Goal: Task Accomplishment & Management: Complete application form

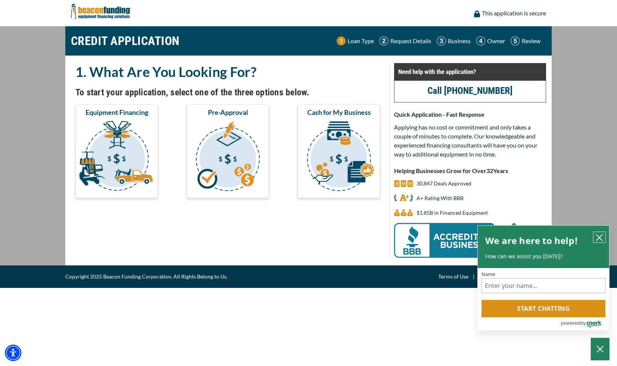
click at [601, 236] on icon "close chatbox" at bounding box center [599, 237] width 6 height 6
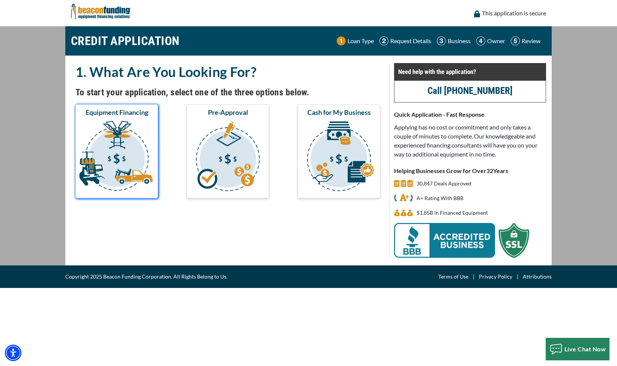
click at [123, 150] on img "submit" at bounding box center [117, 157] width 80 height 75
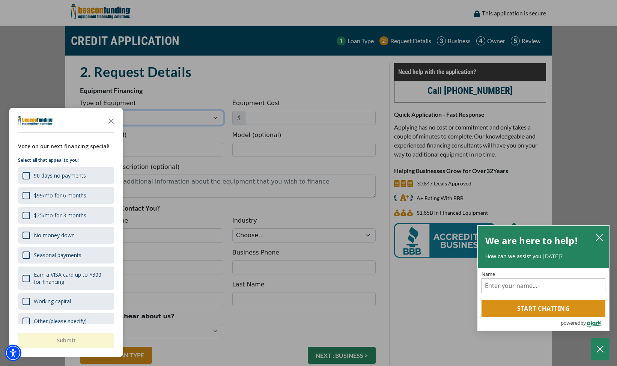
select select "1"
click at [113, 122] on icon "Close the survey" at bounding box center [111, 120] width 15 height 15
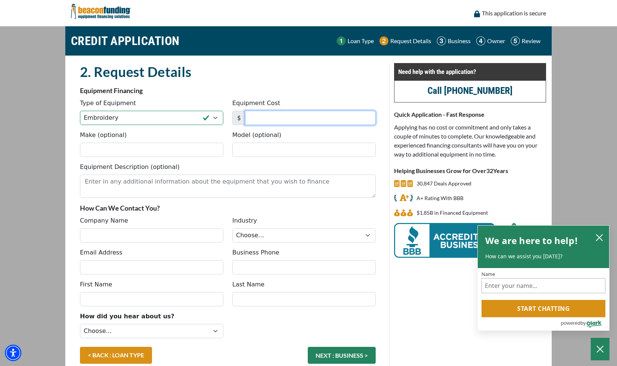
click at [266, 119] on input "Equipment Cost" at bounding box center [310, 118] width 131 height 14
click at [266, 117] on input "75,970" at bounding box center [310, 118] width 131 height 14
type input "75,790"
click at [146, 150] on input "Make (optional)" at bounding box center [151, 150] width 143 height 14
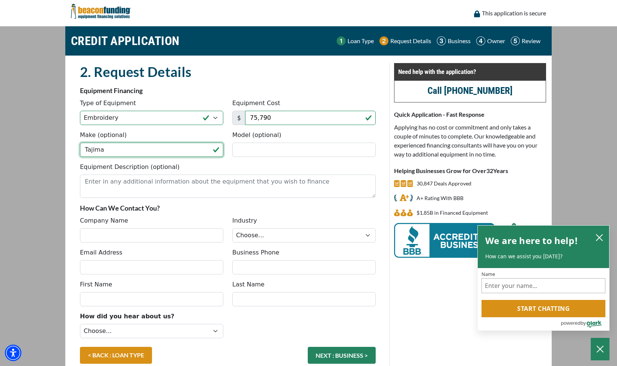
type input "Tajima"
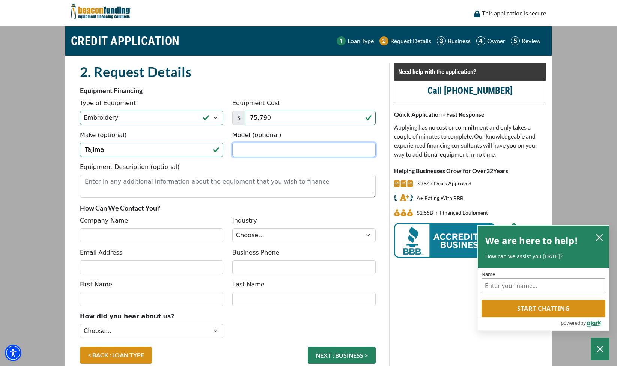
click at [254, 150] on input "Model (optional)" at bounding box center [303, 150] width 143 height 14
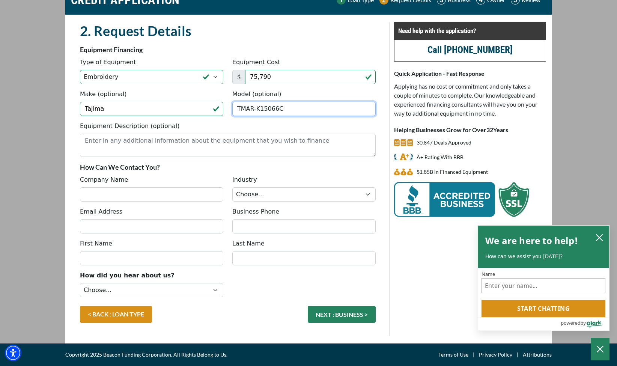
scroll to position [41, 0]
type input "TMAR-K15066C"
type input "BDub Branding"
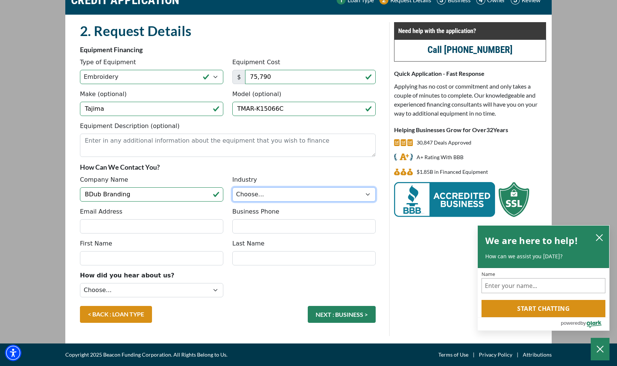
select select "3"
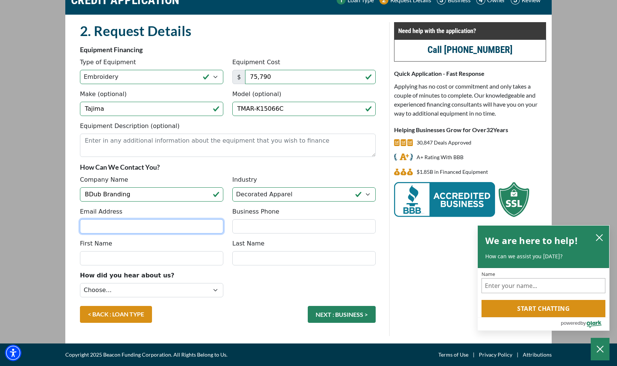
type input "bryan@bdubbranding.com"
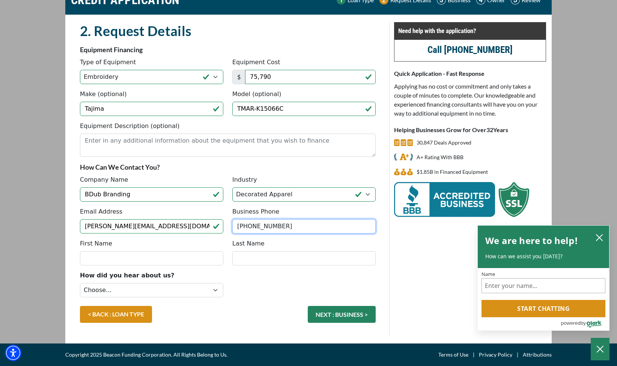
type input "(303) 917-9344"
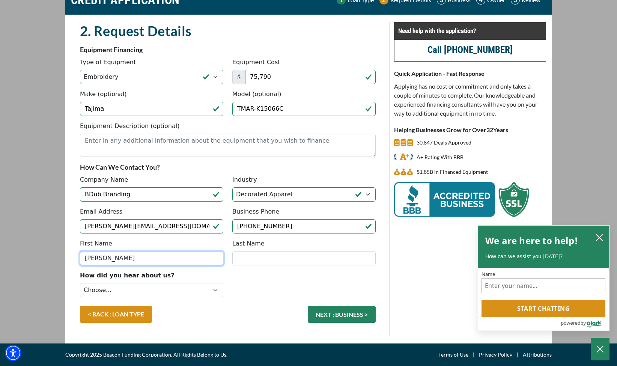
type input "Bryan"
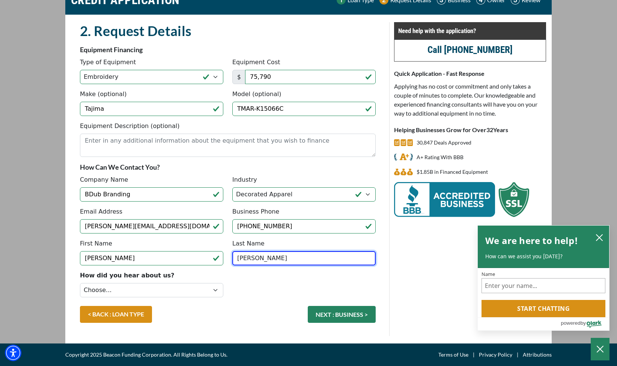
type input "Williams"
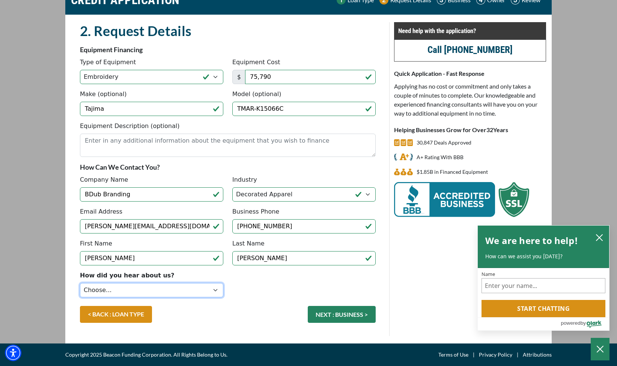
select select "9"
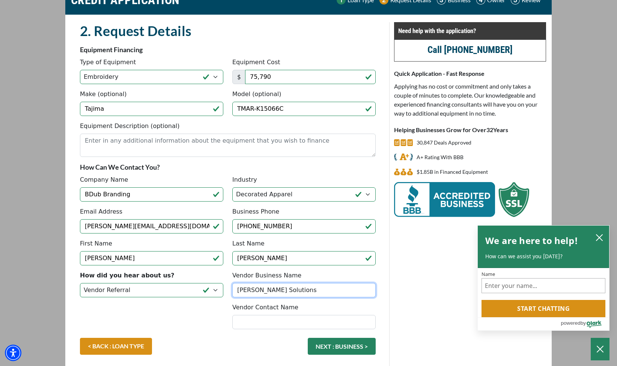
type input "Hirsch Solutions"
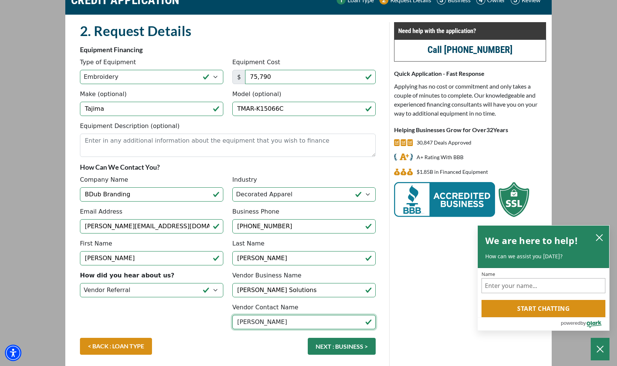
type input "Gary Mendola"
click at [403, 326] on div "Need help with the application? Call (847) 897-2486 Quick Application - Fast Re…" at bounding box center [469, 195] width 161 height 346
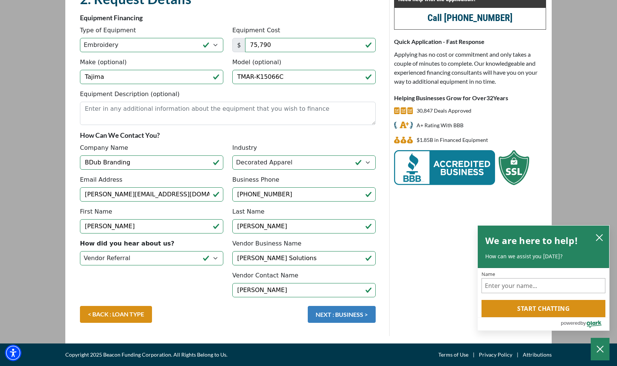
scroll to position [73, 0]
click at [355, 313] on button "NEXT : BUSINESS >" at bounding box center [342, 314] width 68 height 17
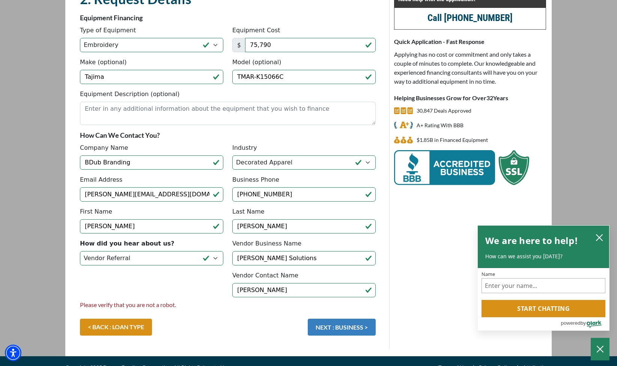
click at [337, 331] on button "NEXT : BUSINESS >" at bounding box center [342, 327] width 68 height 17
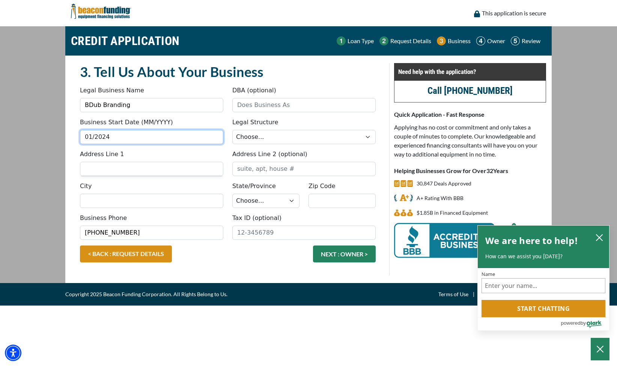
type input "01/2024"
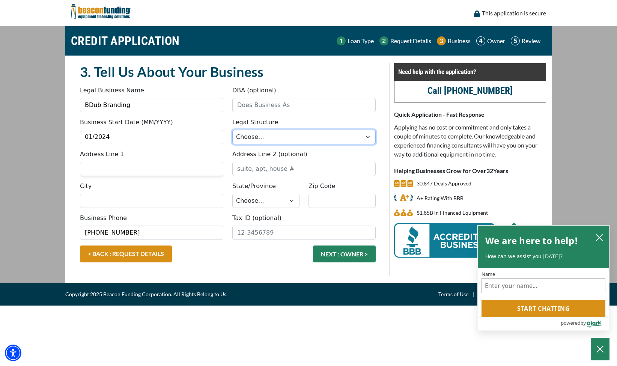
select select "1"
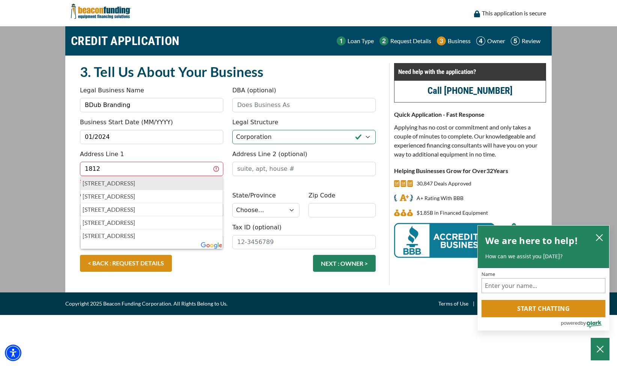
click at [182, 184] on p "1812 Valtec Lane, Boulder, CO, USA" at bounding box center [152, 183] width 138 height 9
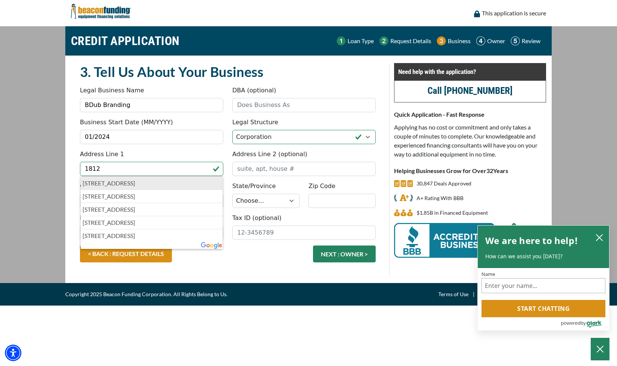
type input "1812 Valtec Lane"
type input "Boulder"
select select "7"
type input "80301"
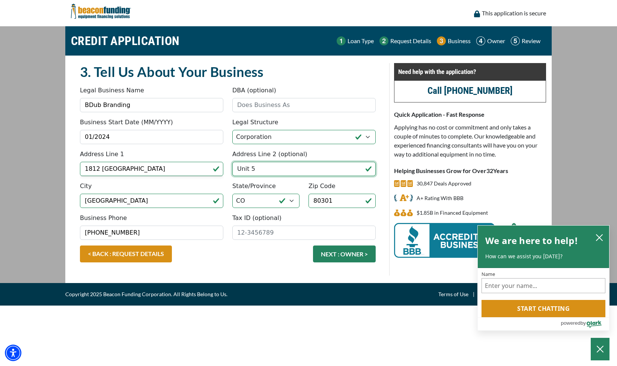
type input "Unit 5"
click at [219, 255] on div "< BACK : REQUEST DETAILS NEXT : OWNER >" at bounding box center [227, 257] width 305 height 24
click at [264, 234] on input "Tax ID (optional)" at bounding box center [303, 232] width 143 height 14
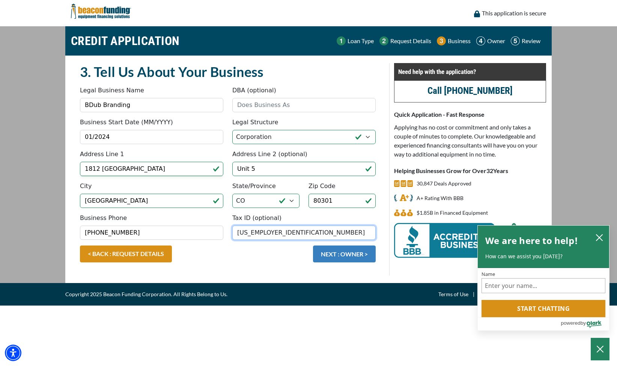
type input "99-1050394"
click at [338, 255] on button "NEXT : OWNER >" at bounding box center [344, 253] width 63 height 17
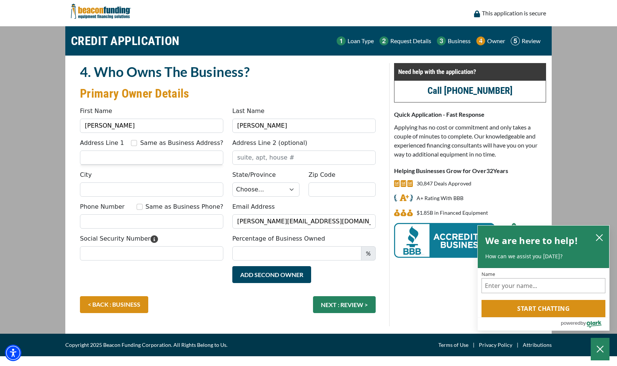
click at [137, 143] on input "Same as Business Address?" at bounding box center [134, 143] width 6 height 6
checkbox input "true"
type input "1812 Valtec Lane"
type input "Unit 5"
type input "Boulder"
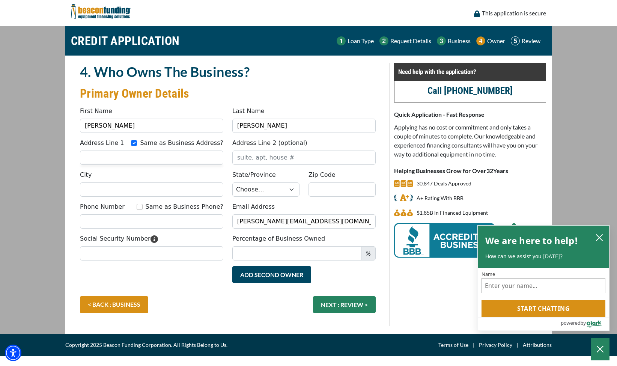
select select "7"
type input "80301"
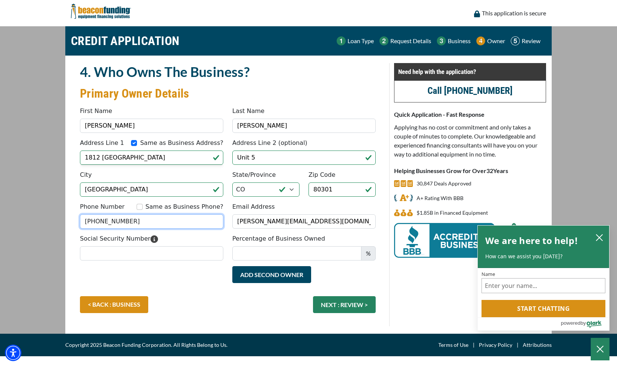
type input "(303) 324-8681"
click at [173, 285] on div "Add Second Owner Remove Second Owner" at bounding box center [227, 281] width 305 height 30
click at [138, 254] on input "Social Security Number" at bounding box center [151, 253] width 143 height 14
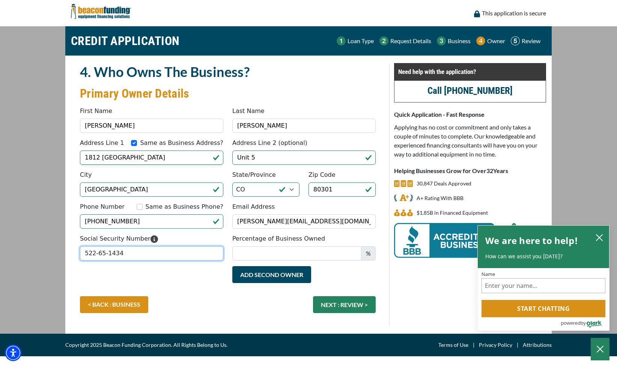
type input "522-65-1434"
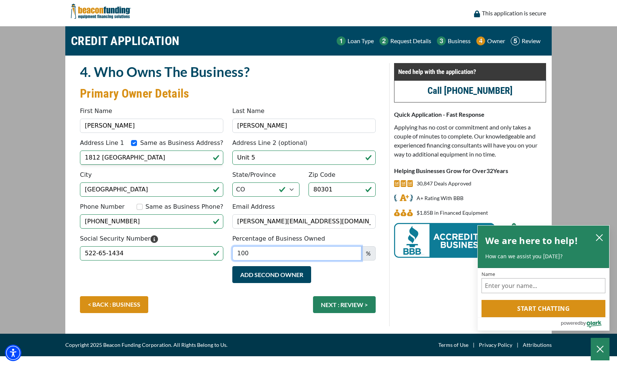
type input "100"
click at [209, 290] on div "Add Second Owner Remove Second Owner" at bounding box center [227, 281] width 305 height 30
click at [334, 301] on button "NEXT : REVIEW >" at bounding box center [344, 304] width 63 height 17
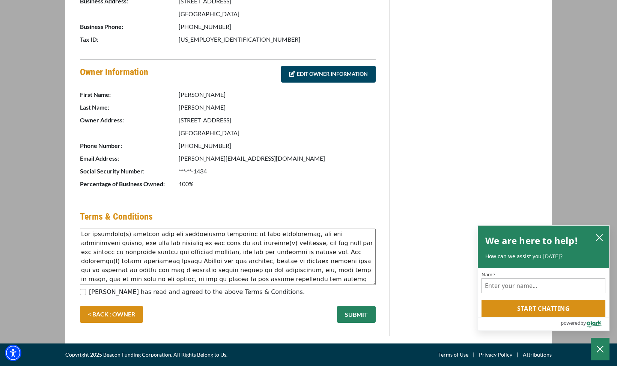
scroll to position [308, 0]
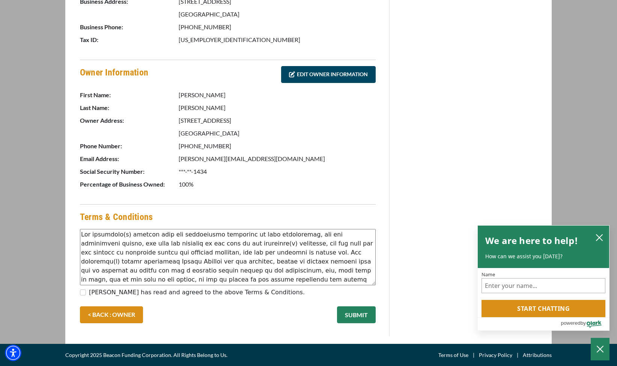
click at [84, 292] on input "Bryan Williams has read and agreed to the above Terms & Conditions." at bounding box center [83, 292] width 6 height 6
checkbox input "true"
click at [355, 313] on button "SUBMIT" at bounding box center [356, 314] width 39 height 17
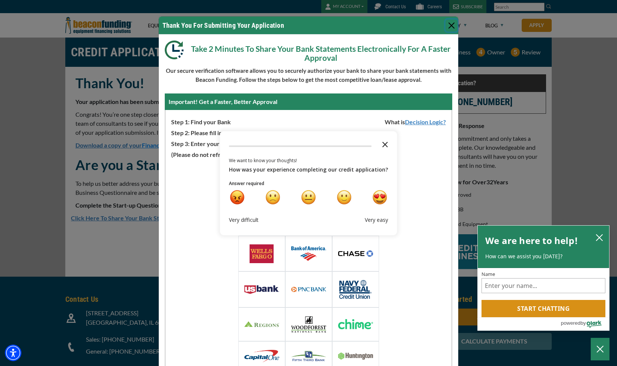
click at [381, 143] on icon "Close the survey" at bounding box center [384, 143] width 15 height 15
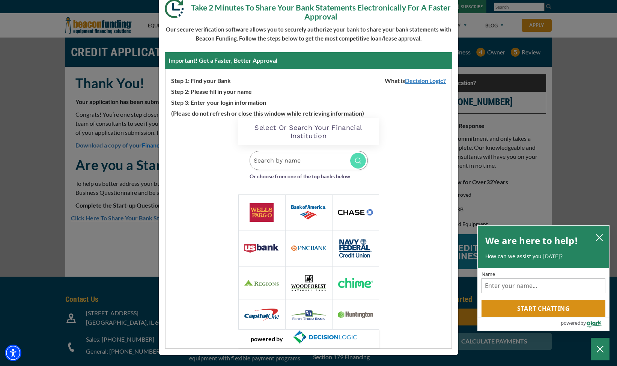
scroll to position [41, 0]
click at [308, 158] on input "Search by name" at bounding box center [308, 160] width 118 height 19
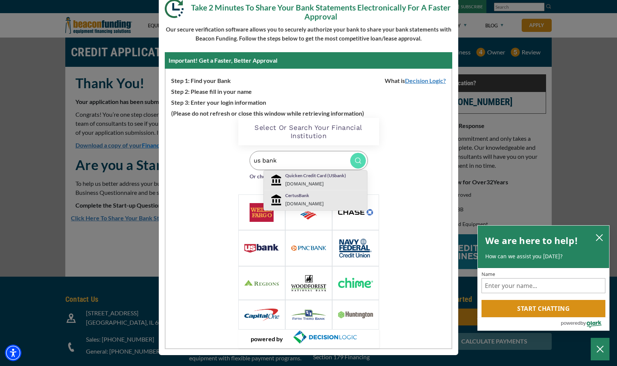
type input "us bank"
drag, startPoint x: 295, startPoint y: 166, endPoint x: 380, endPoint y: 166, distance: 85.5
click at [380, 166] on div "Loading Widget Select Or Search Your Financial Institution us bank Quicken Cred…" at bounding box center [308, 233] width 286 height 230
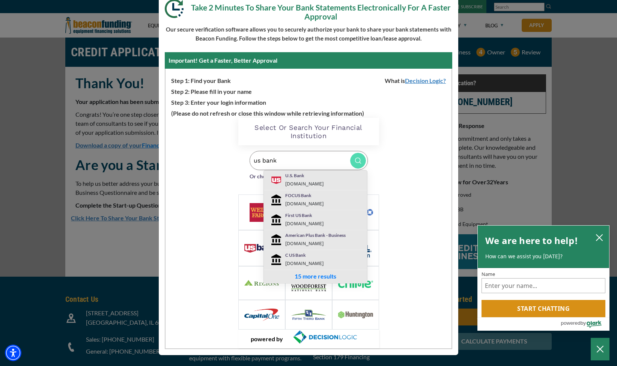
click at [290, 177] on p "U.S. Bank" at bounding box center [324, 175] width 78 height 7
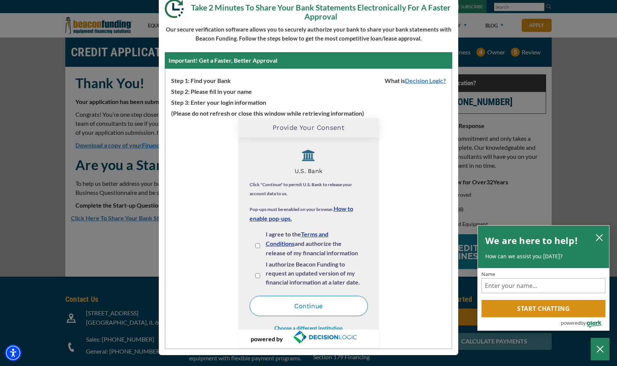
click at [259, 245] on input "I agree to the Terms and Conditions and authorize the release of my financial i…" at bounding box center [257, 245] width 5 height 5
checkbox input "true"
click at [258, 274] on input "I authorize Beacon Funding to request an updated version of my financial inform…" at bounding box center [257, 275] width 5 height 5
checkbox input "true"
click at [297, 305] on button "Continue" at bounding box center [308, 306] width 118 height 20
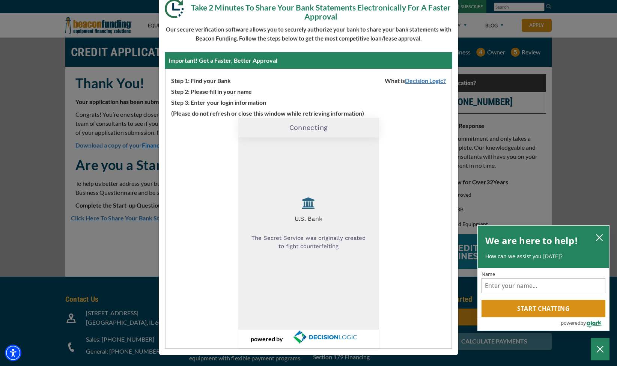
click at [599, 238] on icon "close chatbox" at bounding box center [599, 237] width 6 height 6
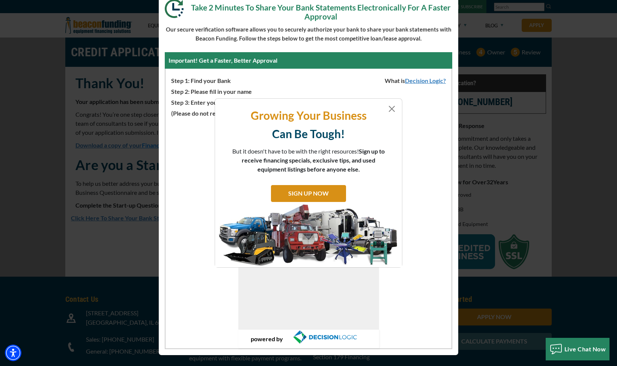
scroll to position [0, 0]
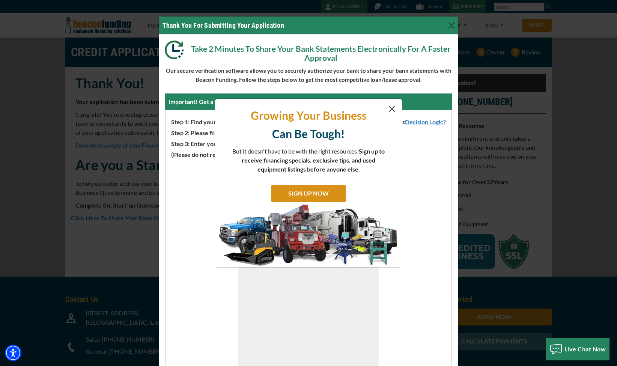
click at [391, 108] on button "Close" at bounding box center [391, 108] width 9 height 9
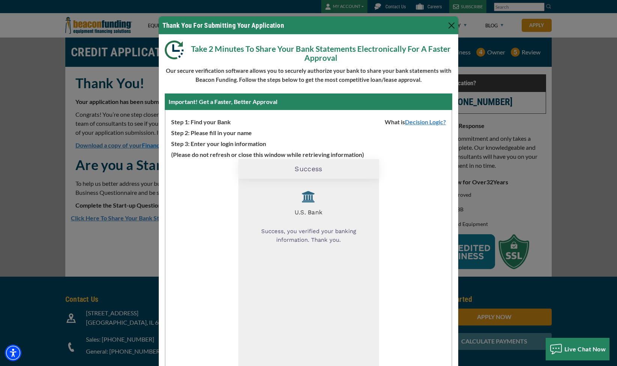
click at [453, 24] on button "Close" at bounding box center [451, 26] width 12 height 12
